Goal: Task Accomplishment & Management: Manage account settings

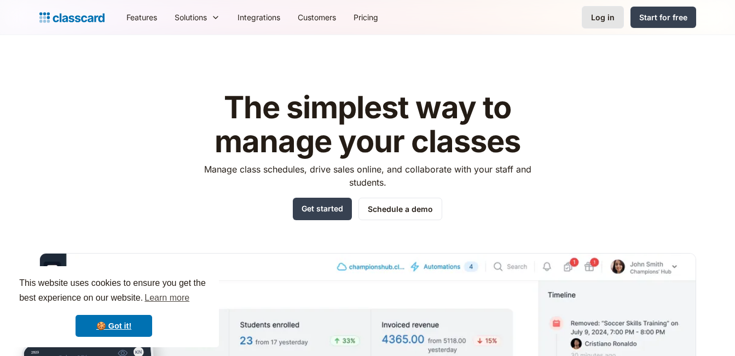
click at [602, 19] on div "Log in" at bounding box center [603, 16] width 24 height 11
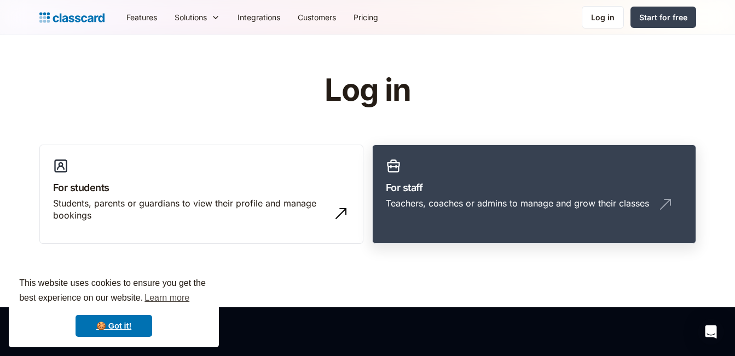
click at [481, 202] on div "Teachers, coaches or admins to manage and grow their classes" at bounding box center [517, 203] width 263 height 12
